Goal: Complete application form: Complete application form

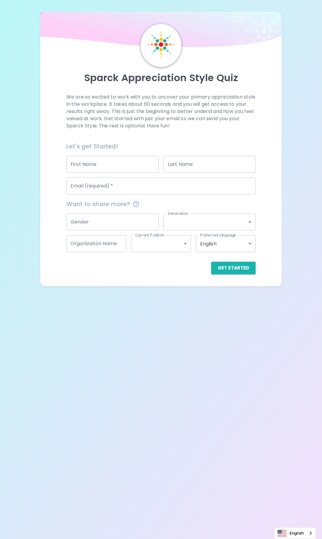
click at [121, 159] on input "First Name" at bounding box center [112, 164] width 92 height 17
type input "[PERSON_NAME]"
type input "PACLIBON"
type input "[PERSON_NAME][EMAIL_ADDRESS][DOMAIN_NAME]"
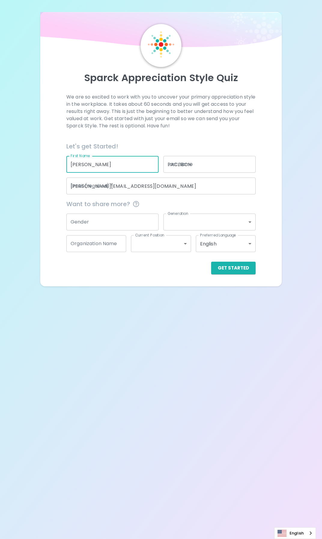
type input "536-19-6167"
click at [133, 215] on input "Gender" at bounding box center [112, 222] width 92 height 17
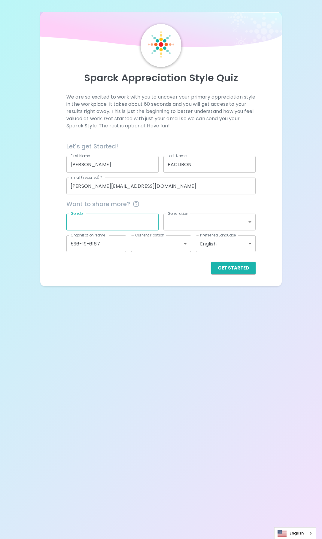
type input "M"
type input "[DEMOGRAPHIC_DATA]"
click at [212, 213] on body "Sparck Appreciation Style Quiz We are so excited to work with you to uncover yo…" at bounding box center [161, 269] width 322 height 539
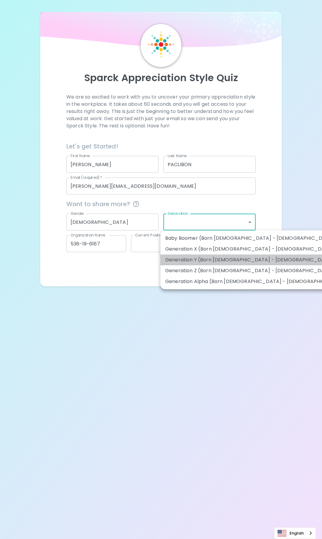
click at [244, 263] on li "Generation Y (Born [DEMOGRAPHIC_DATA] - [DEMOGRAPHIC_DATA])" at bounding box center [256, 260] width 191 height 11
type input "generation_y"
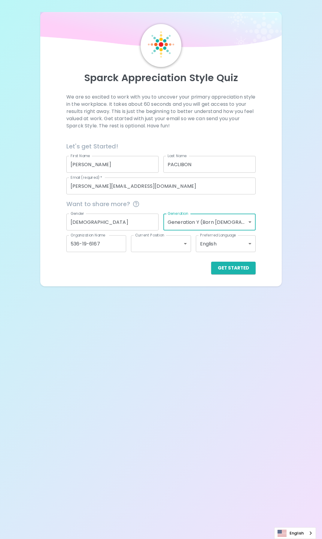
click at [143, 243] on body "Sparck Appreciation Style Quiz We are so excited to work with you to uncover yo…" at bounding box center [161, 269] width 322 height 539
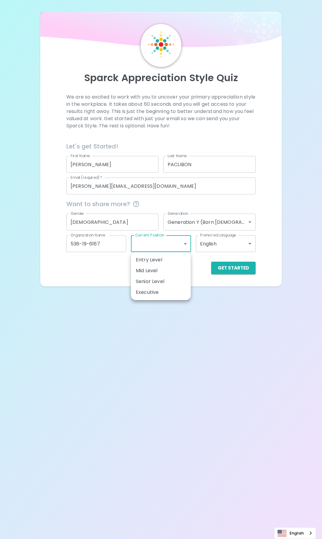
click at [165, 279] on li "Senior Level" at bounding box center [161, 281] width 60 height 11
click at [235, 244] on body "Sparck Appreciation Style Quiz We are so excited to work with you to uncover yo…" at bounding box center [161, 269] width 322 height 539
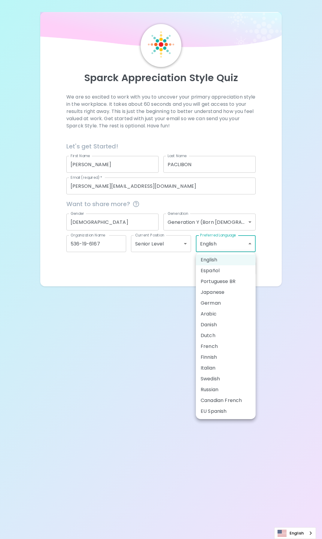
click at [171, 250] on div at bounding box center [161, 269] width 322 height 539
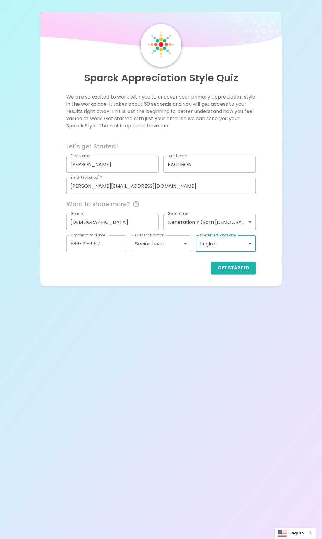
click at [172, 246] on div "English Español Portuguese BR Japanese German Arabic Danish Dutch French Finnis…" at bounding box center [161, 269] width 322 height 539
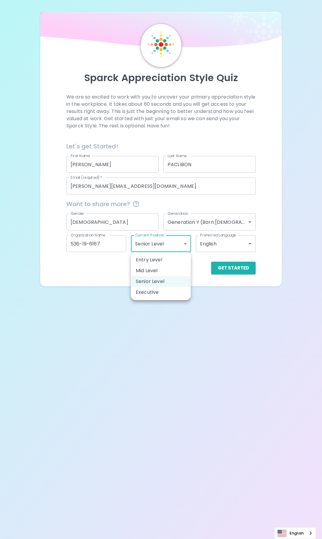
click at [167, 245] on body "Sparck Appreciation Style Quiz We are so excited to work with you to uncover yo…" at bounding box center [161, 269] width 322 height 539
click at [156, 269] on li "Mid Level" at bounding box center [161, 271] width 60 height 11
type input "mid_level"
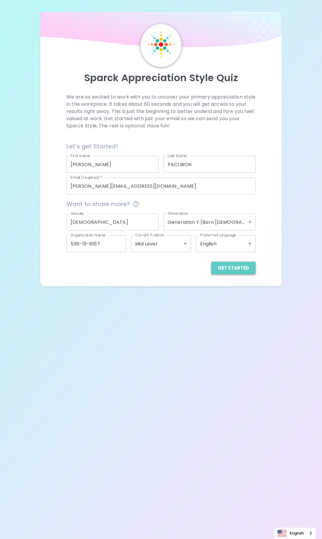
click at [244, 271] on button "Get Started" at bounding box center [233, 268] width 45 height 13
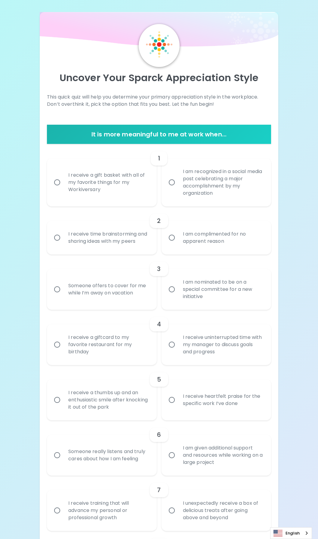
click at [201, 200] on div "I am recognized in a social media post celebrating a major accomplishment by my…" at bounding box center [223, 182] width 90 height 43
click at [178, 189] on input "I am recognized in a social media post celebrating a major accomplishment by my…" at bounding box center [171, 182] width 13 height 13
radio input "true"
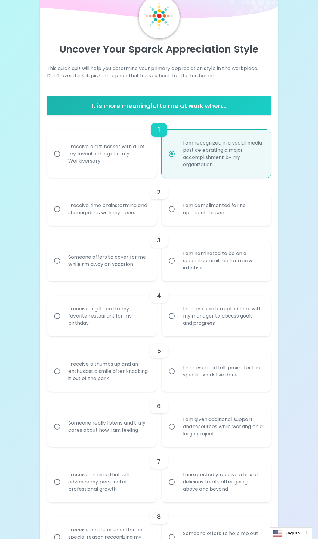
scroll to position [48, 0]
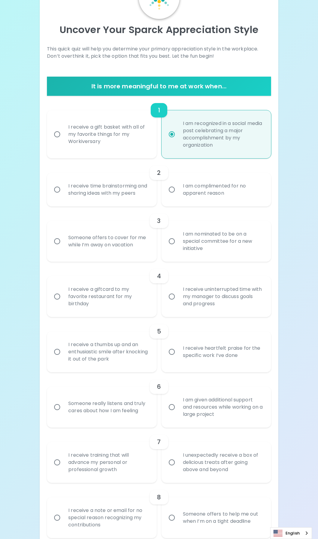
click at [89, 148] on div "I receive a gift basket with all of my favorite things for my Workiversary" at bounding box center [108, 134] width 90 height 36
click at [63, 141] on input "I receive a gift basket with all of my favorite things for my Workiversary" at bounding box center [57, 134] width 13 height 13
radio input "true"
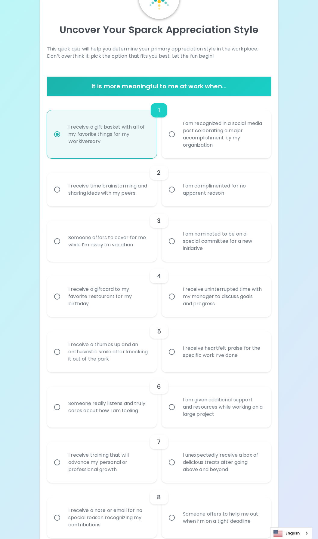
click at [110, 202] on div "I receive time brainstorming and sharing ideas with my peers" at bounding box center [108, 189] width 90 height 29
click at [63, 196] on input "I receive time brainstorming and sharing ideas with my peers" at bounding box center [57, 189] width 13 height 13
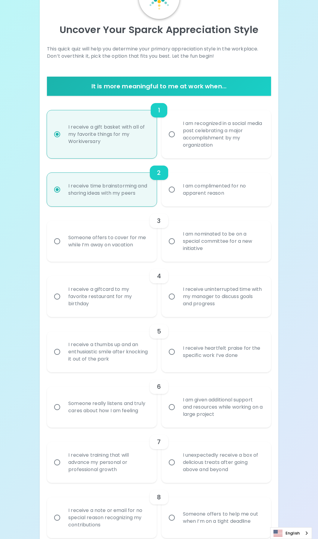
scroll to position [96, 0]
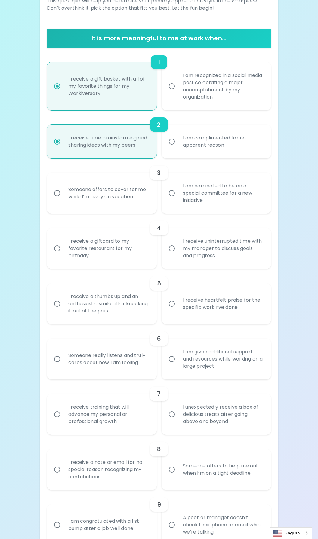
radio input "true"
click at [110, 202] on div "Someone offers to cover for me while I’m away on vacation" at bounding box center [108, 193] width 90 height 29
click at [63, 200] on input "Someone offers to cover for me while I’m away on vacation" at bounding box center [57, 193] width 13 height 13
radio input "false"
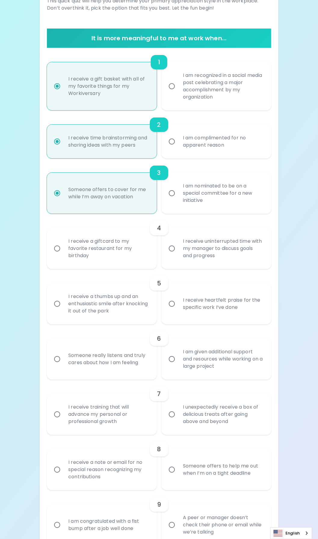
scroll to position [144, 0]
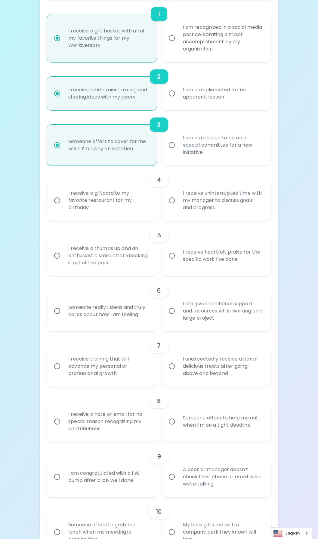
radio input "true"
click at [239, 202] on div "I receive uninterrupted time with my manager to discuss goals and progress" at bounding box center [223, 201] width 90 height 36
click at [178, 202] on input "I receive uninterrupted time with my manager to discuss goals and progress" at bounding box center [171, 200] width 13 height 13
radio input "false"
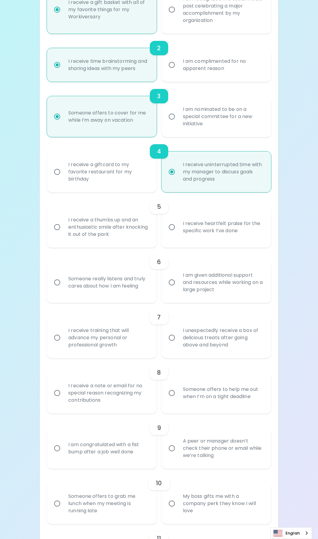
scroll to position [192, 0]
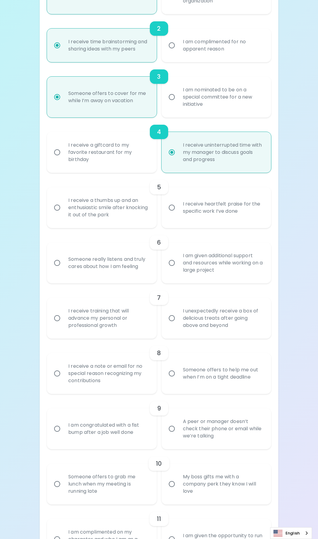
radio input "true"
click at [91, 217] on div "I receive a thumbs up and an enthusiastic smile after knocking it out of the pa…" at bounding box center [108, 208] width 90 height 36
click at [63, 214] on input "I receive a thumbs up and an enthusiastic smile after knocking it out of the pa…" at bounding box center [57, 207] width 13 height 13
radio input "false"
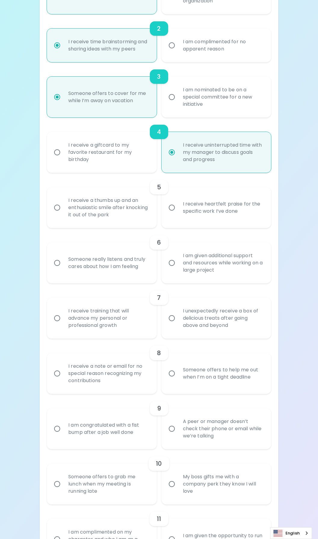
radio input "false"
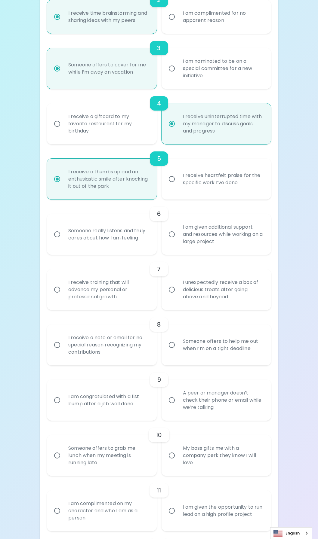
scroll to position [241, 0]
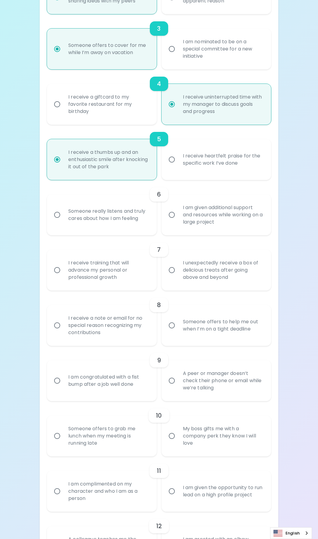
radio input "true"
click at [91, 217] on div "Someone really listens and truly cares about how I am feeling" at bounding box center [108, 215] width 90 height 29
click at [63, 217] on input "Someone really listens and truly cares about how I am feeling" at bounding box center [57, 215] width 13 height 13
radio input "false"
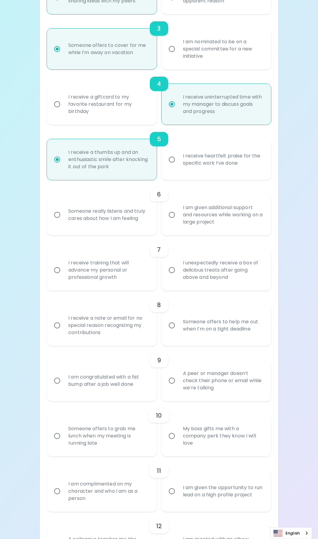
radio input "false"
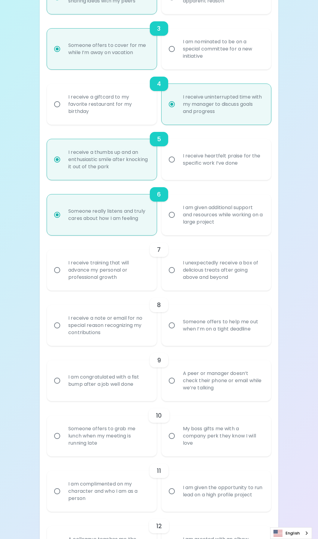
scroll to position [289, 0]
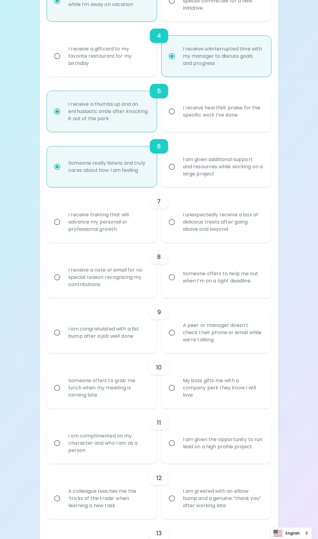
radio input "true"
click at [101, 227] on div "I receive training that will advance my personal or professional growth" at bounding box center [108, 222] width 90 height 36
click at [63, 227] on input "I receive training that will advance my personal or professional growth" at bounding box center [57, 222] width 13 height 13
radio input "false"
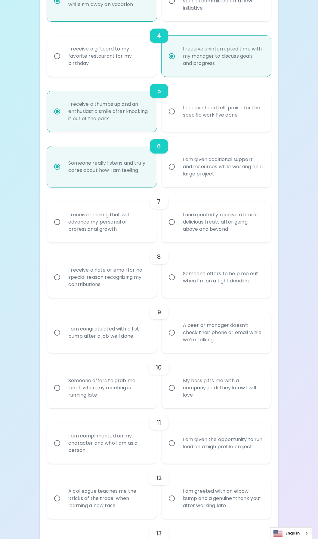
radio input "false"
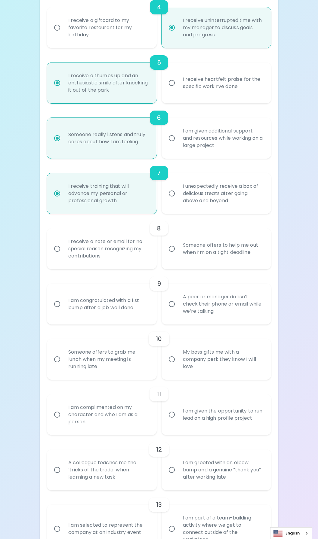
scroll to position [337, 0]
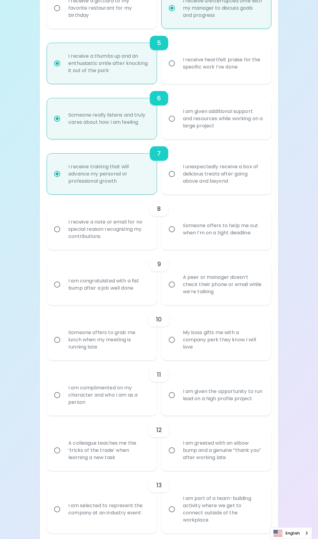
radio input "true"
click at [221, 231] on div "Someone offers to help me out when I’m on a tight deadline" at bounding box center [223, 229] width 90 height 29
click at [178, 231] on input "Someone offers to help me out when I’m on a tight deadline" at bounding box center [171, 229] width 13 height 13
radio input "false"
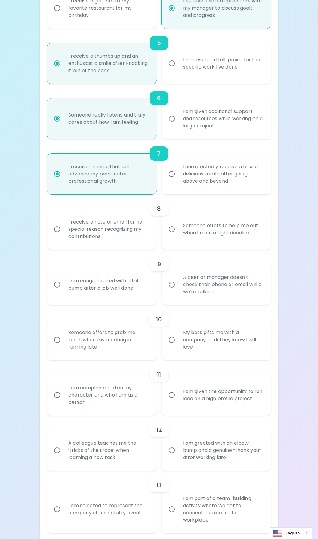
radio input "false"
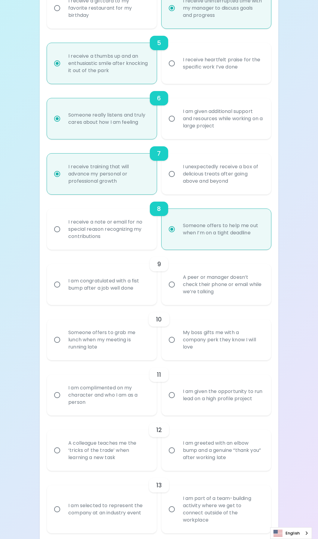
scroll to position [385, 0]
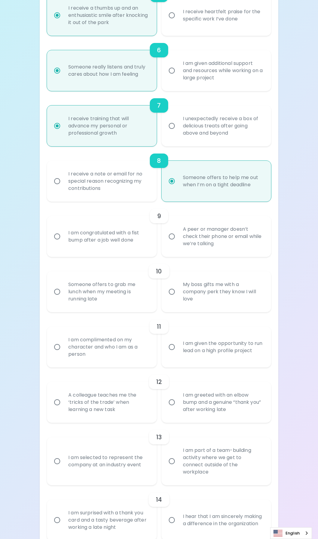
radio input "true"
click at [98, 239] on div "I am congratulated with a fist bump after a job well done" at bounding box center [108, 236] width 90 height 29
click at [63, 239] on input "I am congratulated with a fist bump after a job well done" at bounding box center [57, 236] width 13 height 13
radio input "false"
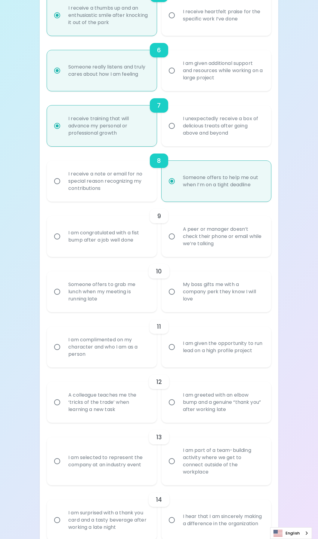
radio input "false"
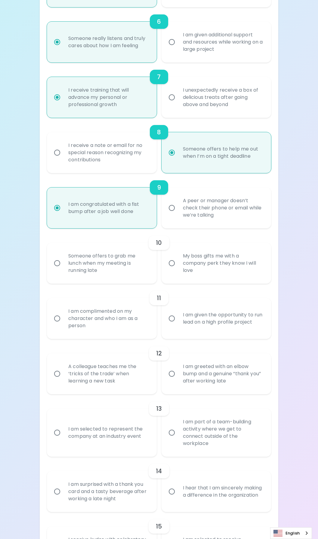
scroll to position [433, 0]
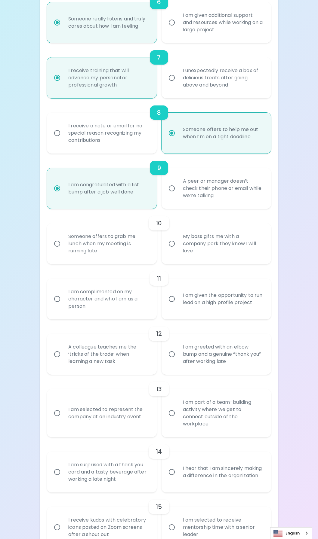
radio input "true"
click at [223, 186] on div "A peer or manager doesn’t check their phone or email while we’re talking" at bounding box center [223, 188] width 90 height 36
click at [178, 186] on input "A peer or manager doesn’t check their phone or email while we’re talking" at bounding box center [171, 188] width 13 height 13
radio input "false"
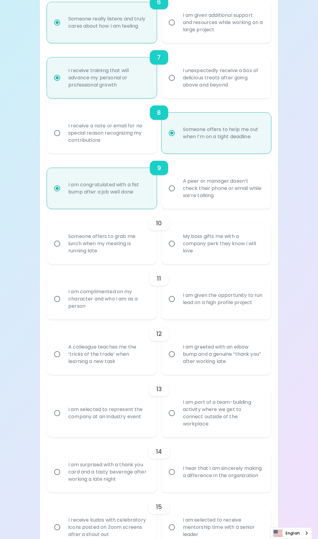
radio input "false"
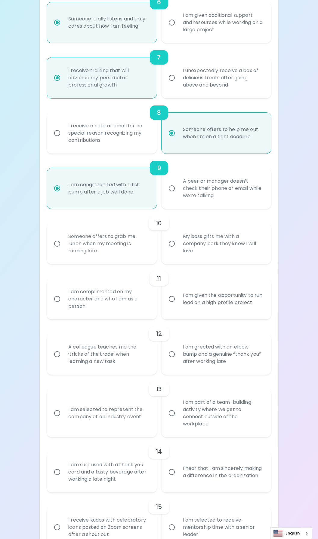
radio input "true"
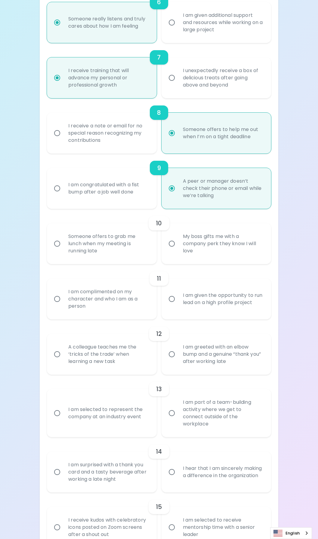
radio input "true"
click at [110, 253] on div "Someone offers to grab me lunch when my meeting is running late" at bounding box center [108, 244] width 90 height 36
click at [63, 250] on input "Someone offers to grab me lunch when my meeting is running late" at bounding box center [57, 244] width 13 height 13
radio input "false"
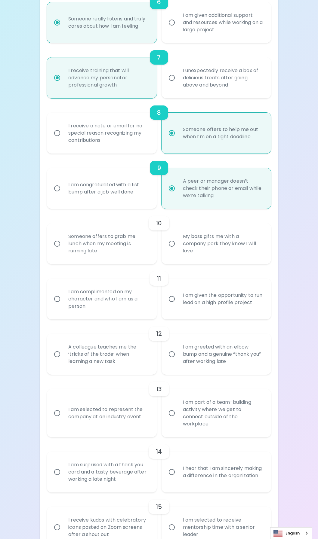
radio input "false"
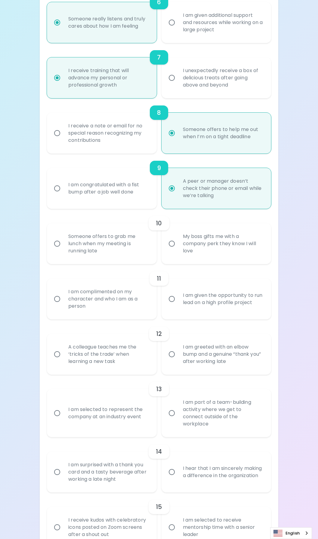
radio input "false"
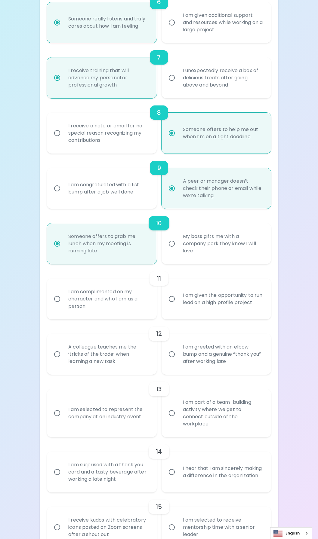
scroll to position [464, 0]
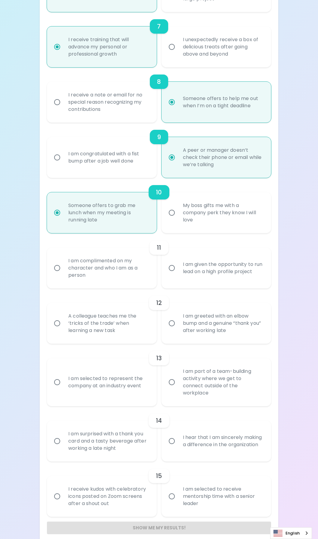
radio input "true"
click at [121, 275] on div "I am complimented on my character and who I am as a person" at bounding box center [108, 268] width 90 height 36
click at [63, 275] on input "I am complimented on my character and who I am as a person" at bounding box center [57, 268] width 13 height 13
radio input "false"
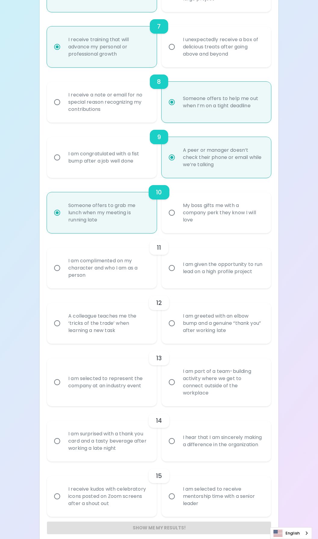
radio input "false"
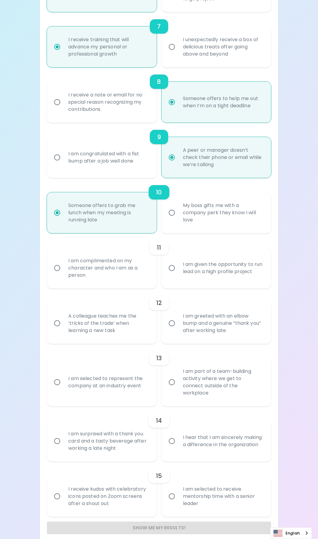
radio input "false"
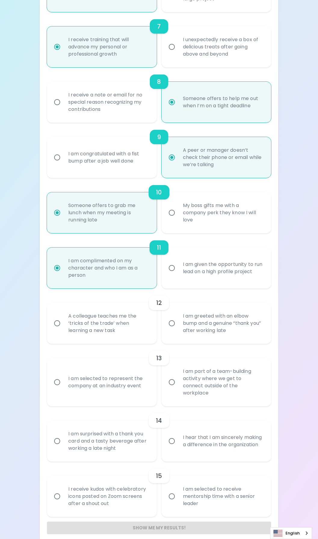
radio input "true"
click at [106, 331] on div "A colleague teaches me the ‘tricks of the trade’ when learning a new task" at bounding box center [108, 324] width 90 height 36
click at [63, 330] on input "A colleague teaches me the ‘tricks of the trade’ when learning a new task" at bounding box center [57, 323] width 13 height 13
radio input "false"
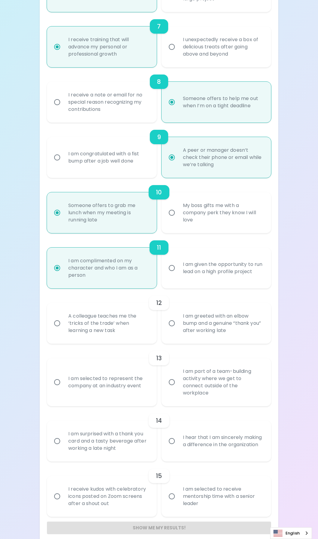
radio input "false"
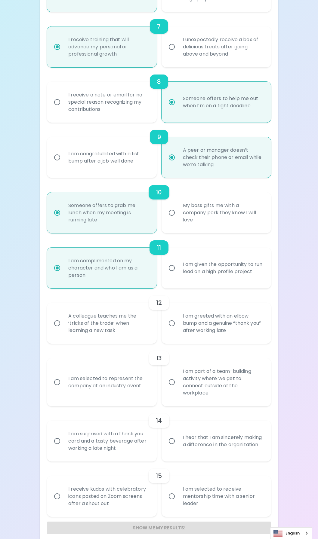
radio input "false"
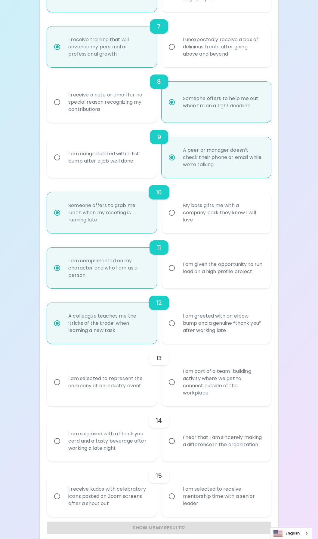
radio input "true"
click at [244, 383] on div "I am part of a team-building activity where we get to connect outside of the wo…" at bounding box center [223, 382] width 90 height 43
click at [178, 383] on input "I am part of a team-building activity where we get to connect outside of the wo…" at bounding box center [171, 382] width 13 height 13
radio input "false"
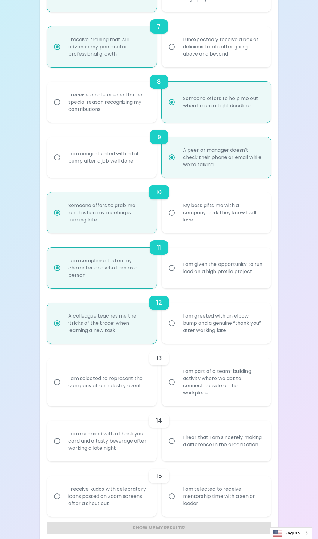
radio input "false"
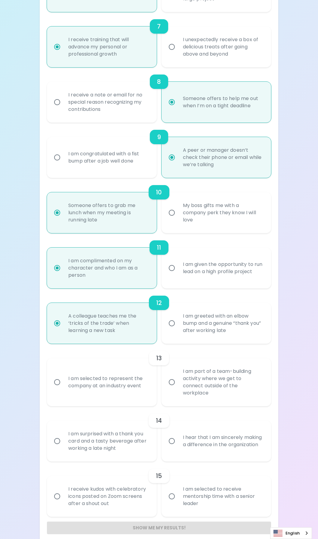
radio input "false"
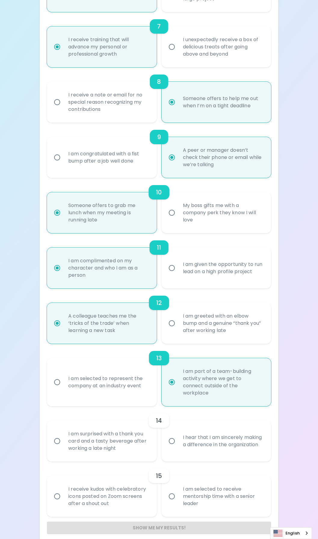
radio input "true"
click at [87, 383] on div "I am selected to represent the company at an industry event" at bounding box center [108, 382] width 90 height 29
click at [63, 383] on input "I am selected to represent the company at an industry event" at bounding box center [57, 382] width 13 height 13
radio input "false"
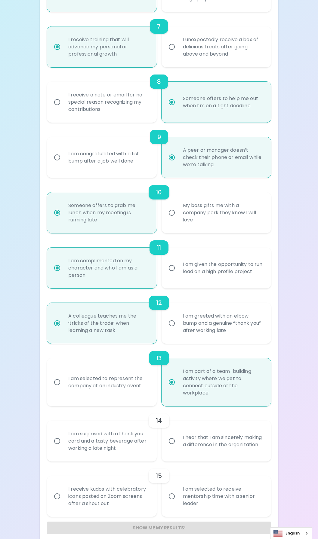
radio input "false"
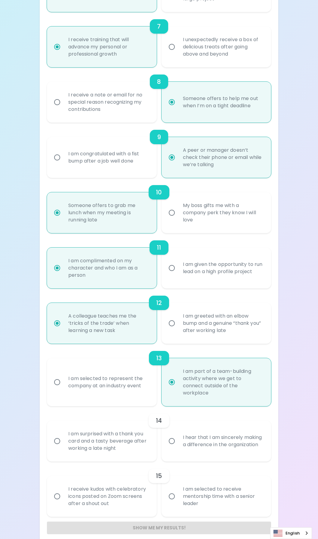
radio input "false"
radio input "true"
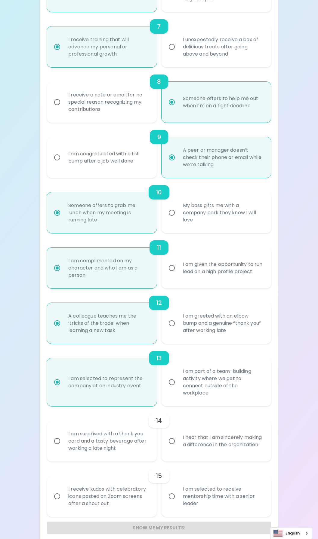
radio input "true"
click at [105, 439] on div "I am surprised with a thank you card and a tasty beverage after working a late …" at bounding box center [108, 441] width 90 height 36
click at [63, 439] on input "I am surprised with a thank you card and a tasty beverage after working a late …" at bounding box center [57, 441] width 13 height 13
radio input "false"
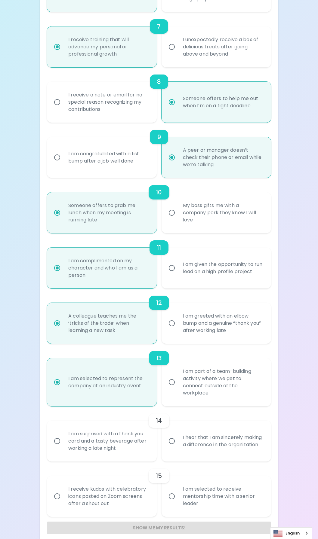
radio input "false"
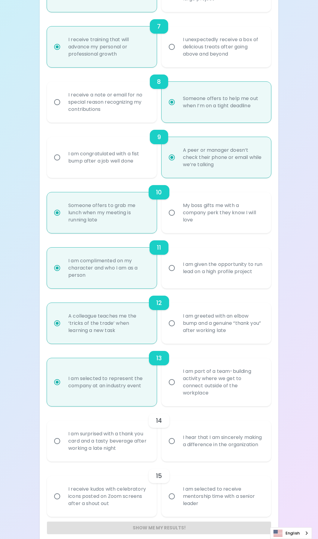
radio input "false"
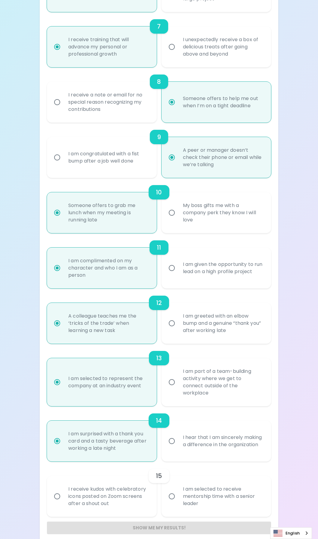
radio input "true"
click at [204, 500] on div "I am selected to receive mentorship time with a senior leader" at bounding box center [223, 497] width 90 height 36
click at [178, 500] on input "I am selected to receive mentorship time with a senior leader" at bounding box center [171, 496] width 13 height 13
radio input "false"
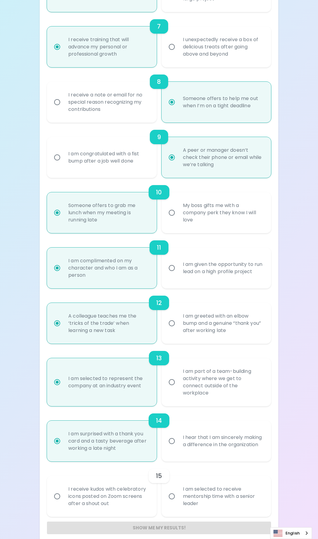
radio input "false"
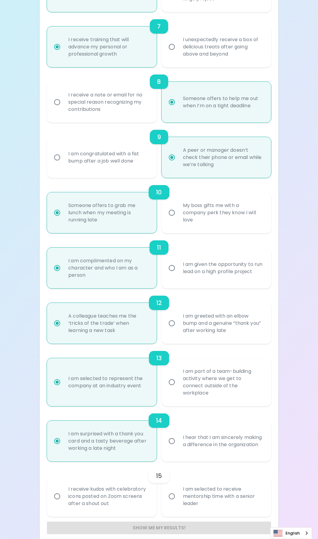
radio input "false"
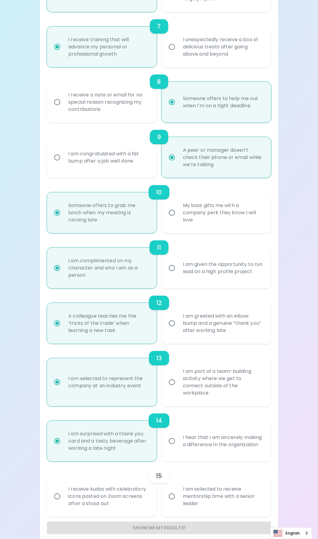
radio input "false"
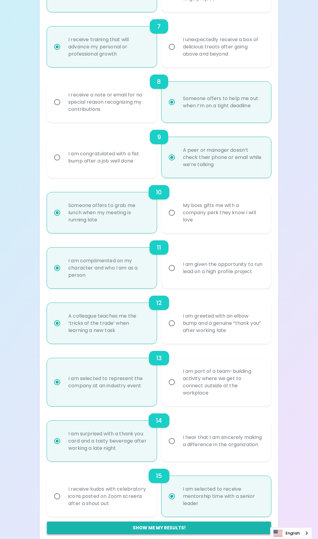
radio input "true"
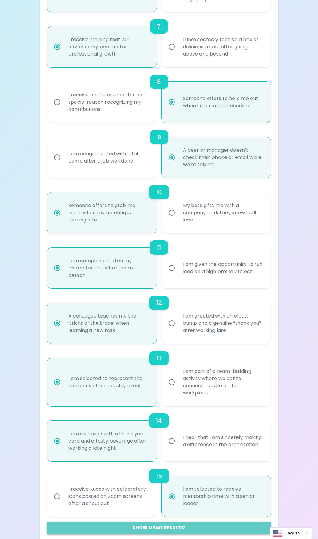
click at [193, 522] on button "Show me my results!" at bounding box center [159, 528] width 224 height 13
radio input "false"
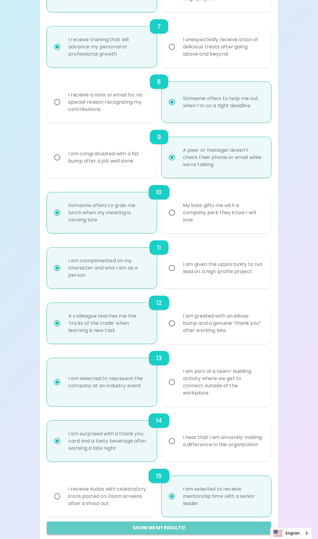
radio input "false"
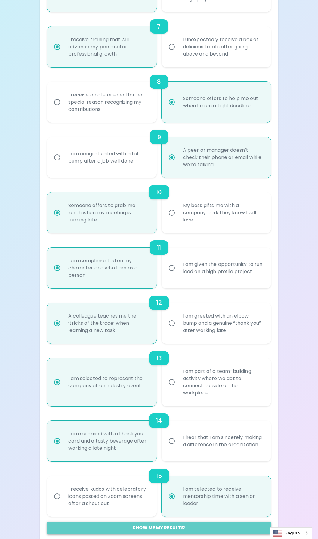
radio input "false"
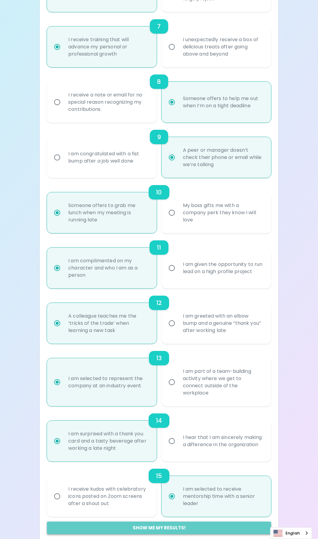
radio input "false"
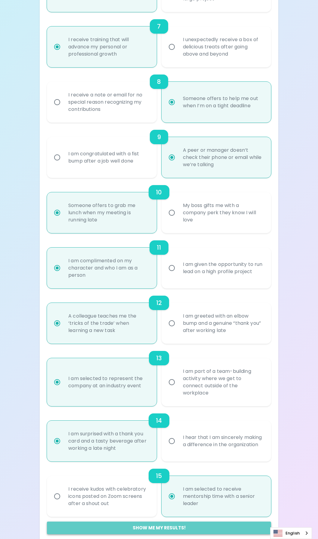
radio input "false"
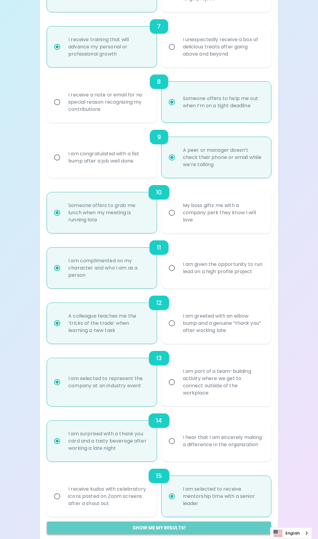
radio input "false"
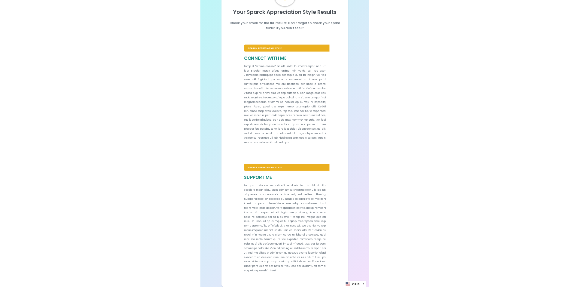
scroll to position [63, 0]
